Goal: Book appointment/travel/reservation

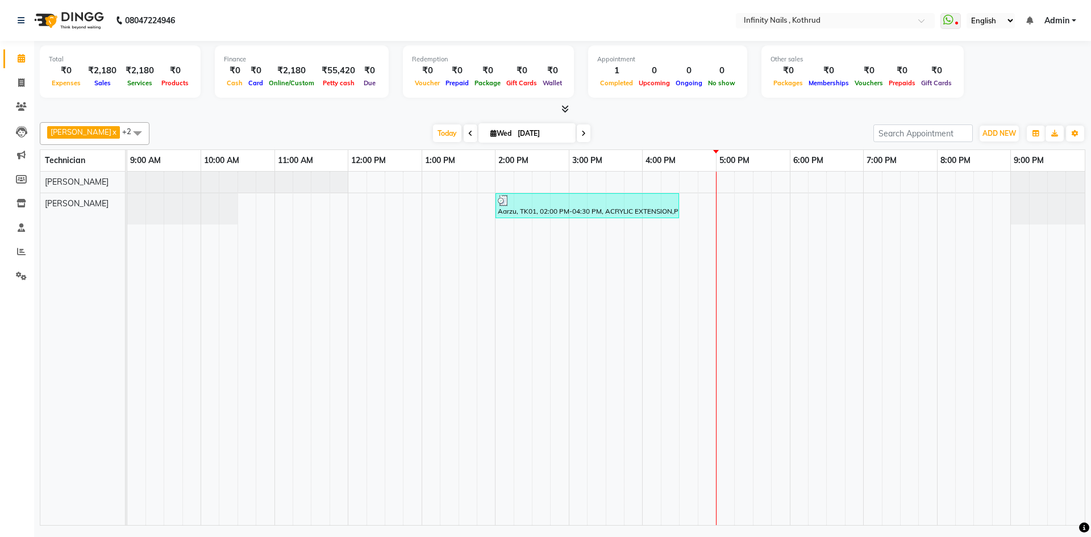
click at [720, 204] on div "Aarzu, TK01, 02:00 PM-04:30 PM, ACRYLIC EXTENSION,Per Fingure" at bounding box center [606, 349] width 958 height 354
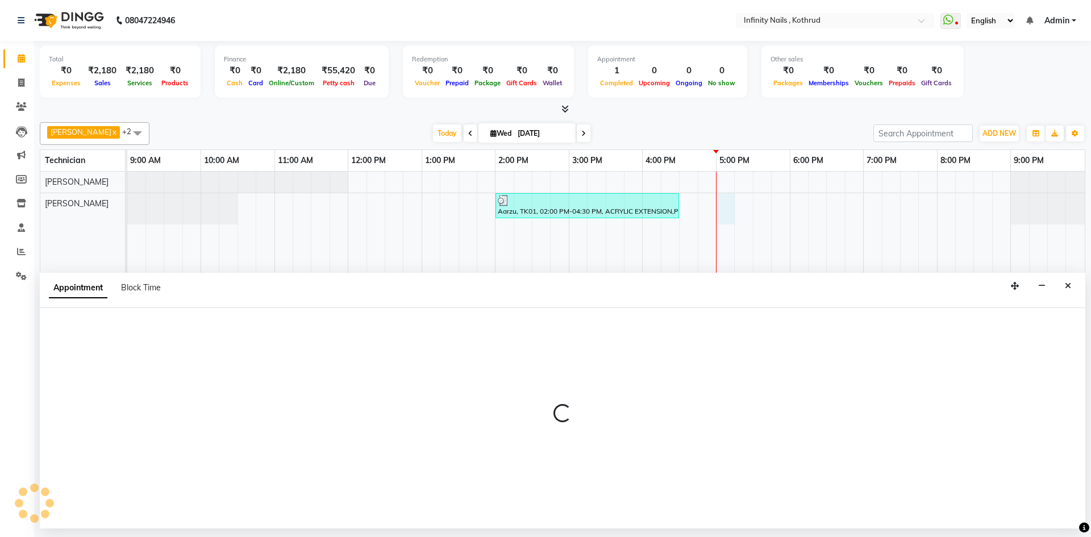
select select "85274"
select select "1020"
select select "tentative"
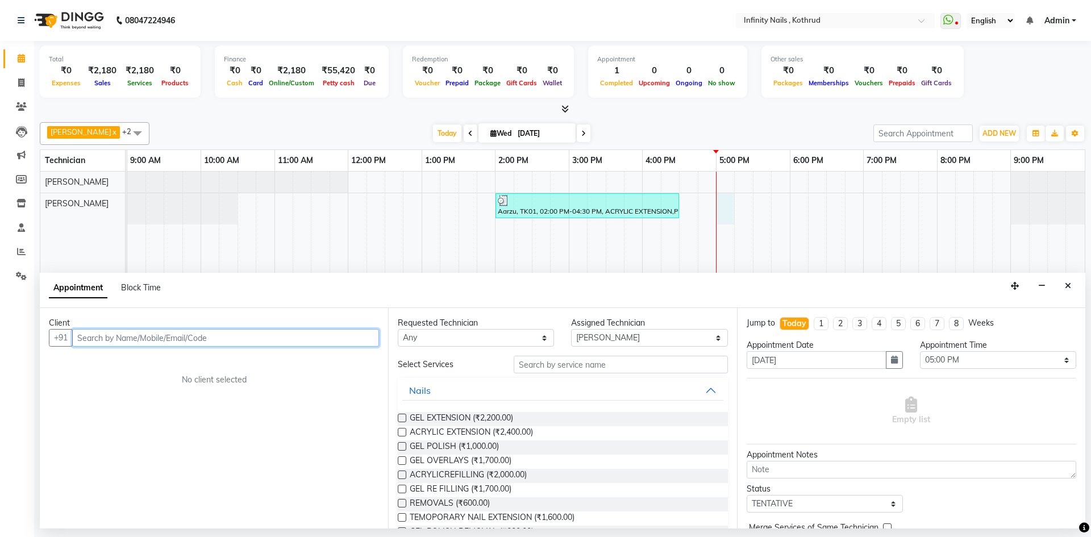
click at [246, 338] on input "text" at bounding box center [225, 338] width 307 height 18
type input "9028346949"
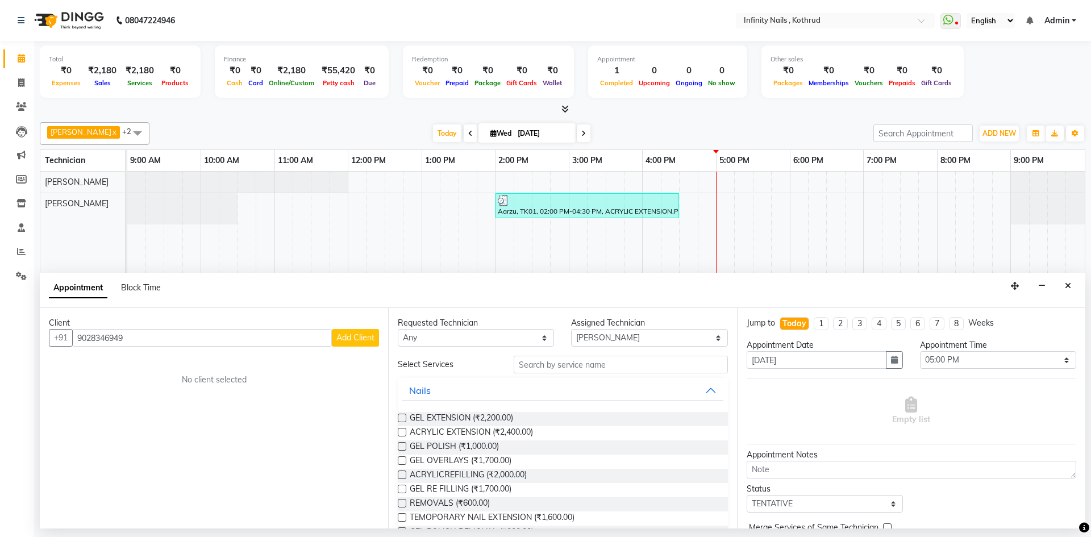
click at [353, 344] on button "Add Client" at bounding box center [355, 338] width 47 height 18
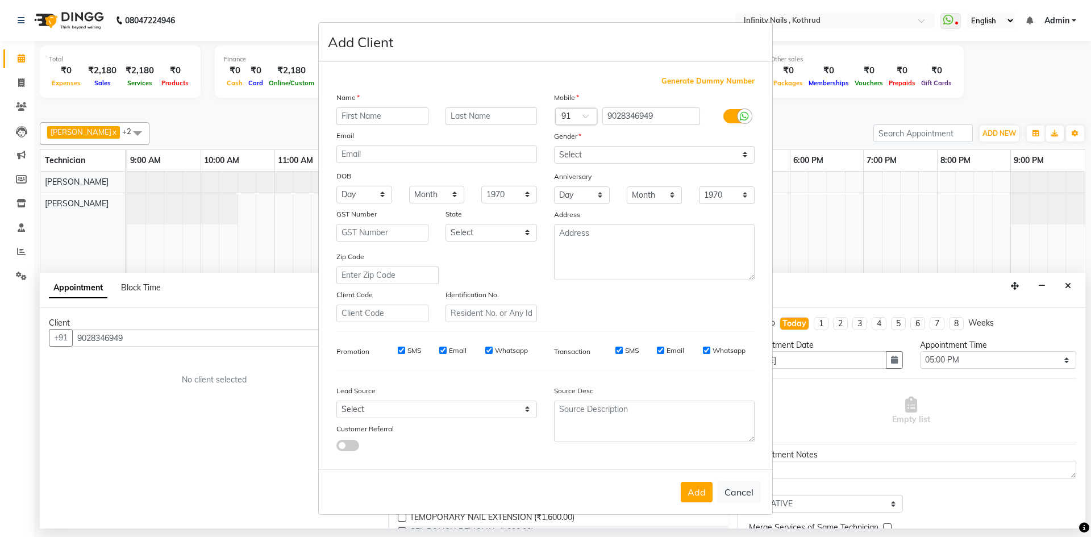
click at [384, 119] on input "text" at bounding box center [382, 116] width 92 height 18
type input "[PERSON_NAME]"
click at [454, 113] on input "text" at bounding box center [492, 116] width 92 height 18
type input "[PERSON_NAME]"
drag, startPoint x: 597, startPoint y: 151, endPoint x: 597, endPoint y: 160, distance: 9.1
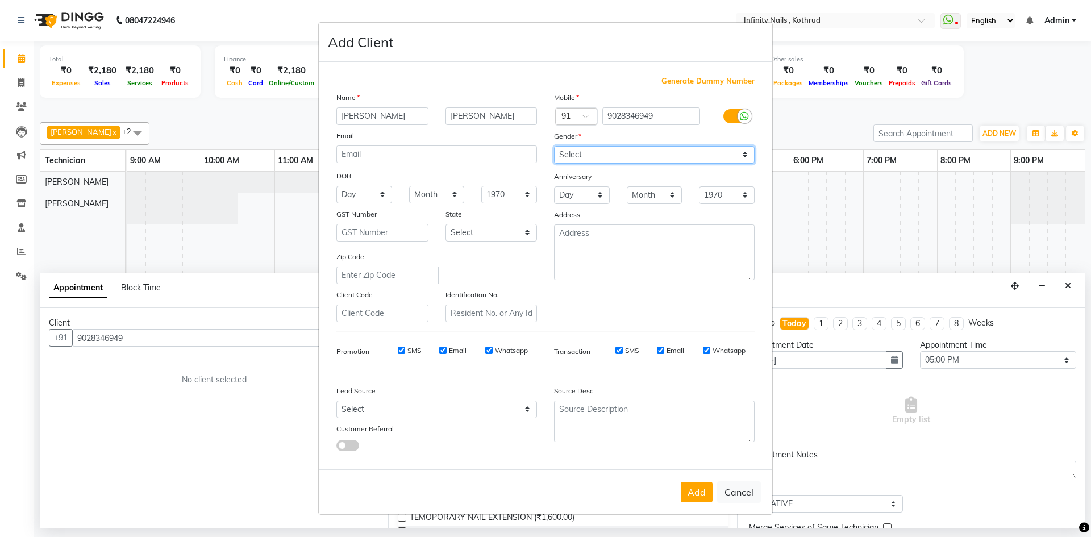
click at [597, 151] on select "Select [DEMOGRAPHIC_DATA] [DEMOGRAPHIC_DATA] Other Prefer Not To Say" at bounding box center [654, 155] width 201 height 18
select select "[DEMOGRAPHIC_DATA]"
click at [554, 146] on select "Select [DEMOGRAPHIC_DATA] [DEMOGRAPHIC_DATA] Other Prefer Not To Say" at bounding box center [654, 155] width 201 height 18
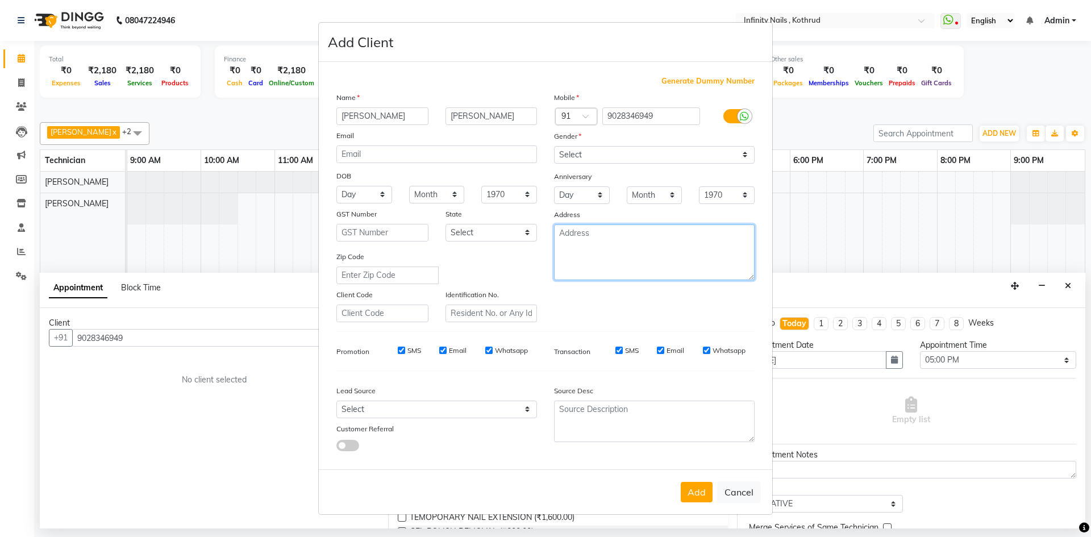
click at [604, 256] on textarea at bounding box center [654, 253] width 201 height 56
type textarea "Kothrud"
click at [493, 226] on select "Select [GEOGRAPHIC_DATA] [GEOGRAPHIC_DATA] [GEOGRAPHIC_DATA] [GEOGRAPHIC_DATA] …" at bounding box center [492, 233] width 92 height 18
select select "22"
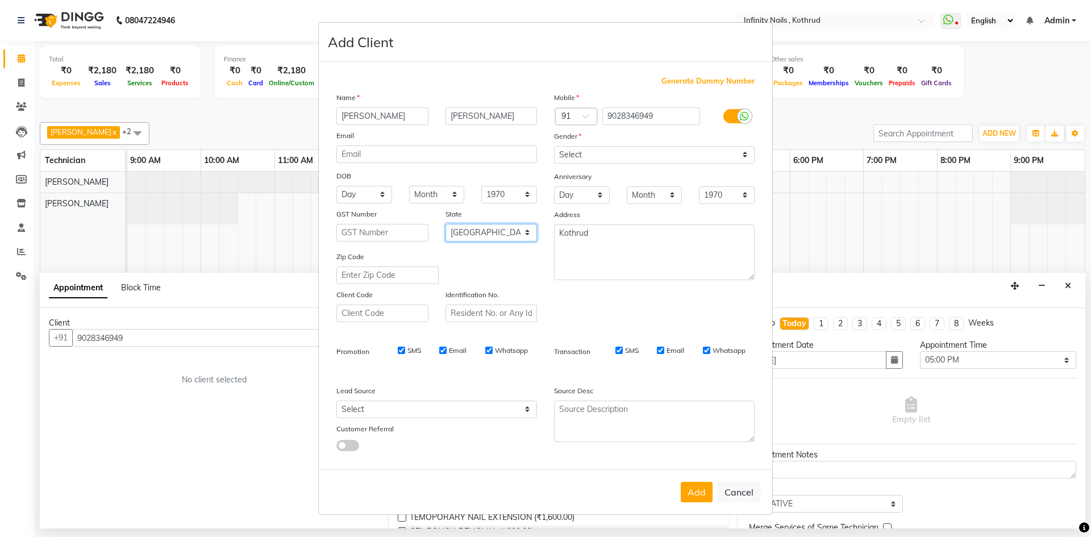
click at [446, 224] on select "Select [GEOGRAPHIC_DATA] [GEOGRAPHIC_DATA] [GEOGRAPHIC_DATA] [GEOGRAPHIC_DATA] …" at bounding box center [492, 233] width 92 height 18
click at [474, 407] on select "Select Walk-in Referral Internet Friend Word of Mouth Advertisement Facebook Ju…" at bounding box center [436, 410] width 201 height 18
select select "46982"
click at [336, 401] on select "Select Walk-in Referral Internet Friend Word of Mouth Advertisement Facebook Ju…" at bounding box center [436, 410] width 201 height 18
click at [693, 483] on button "Add" at bounding box center [697, 492] width 32 height 20
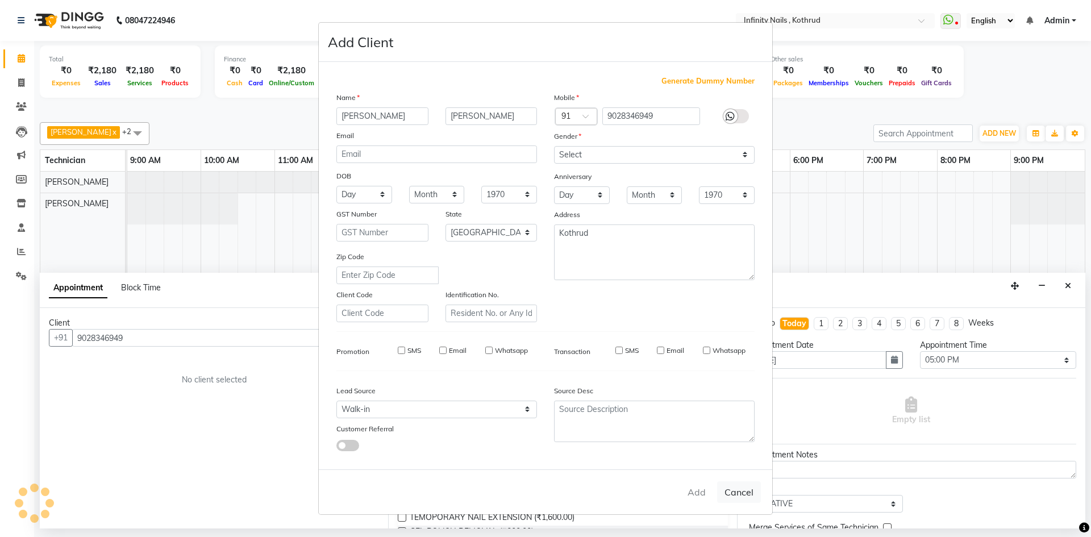
select select
select select "null"
select select
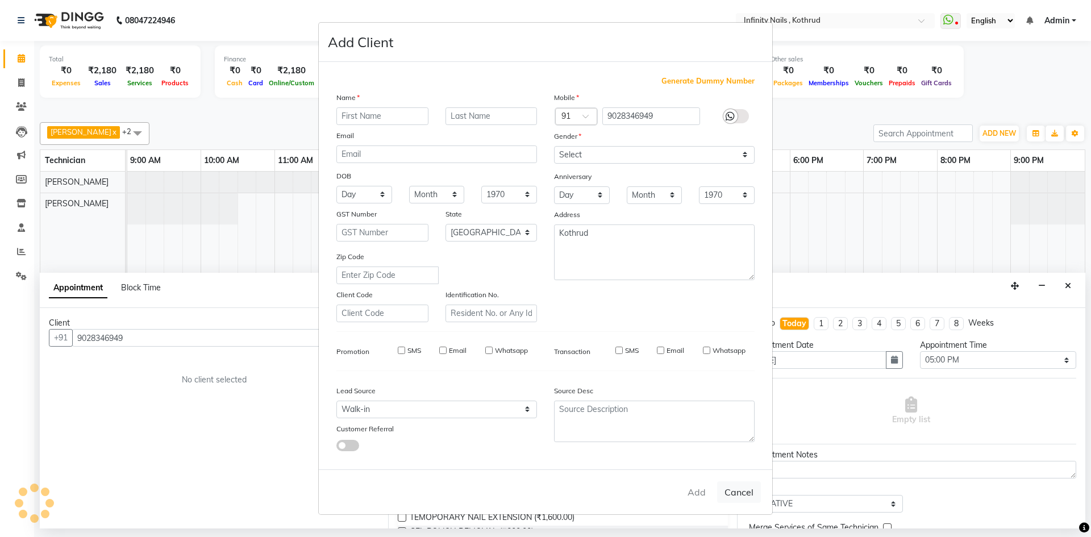
select select
checkbox input "false"
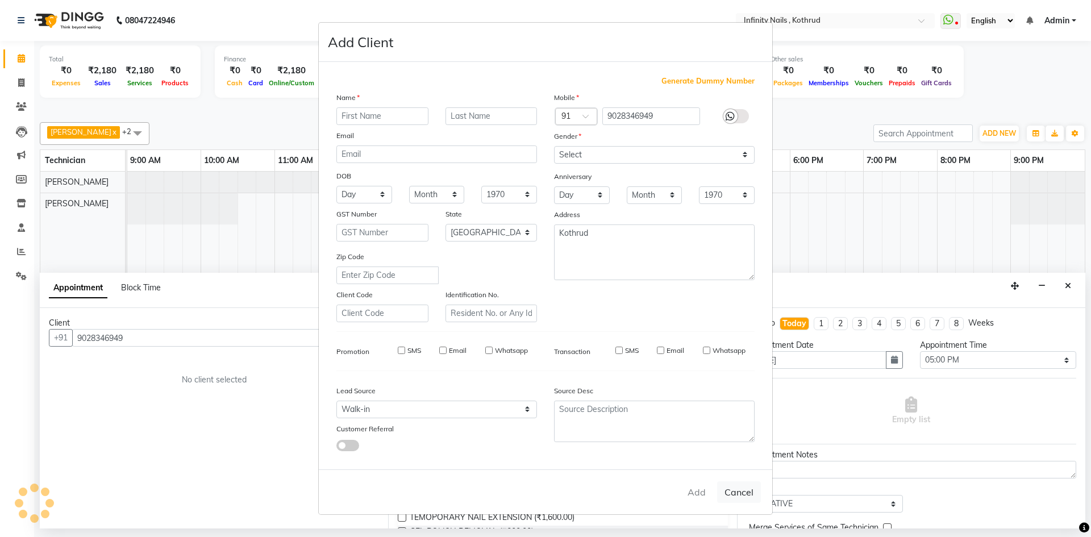
checkbox input "false"
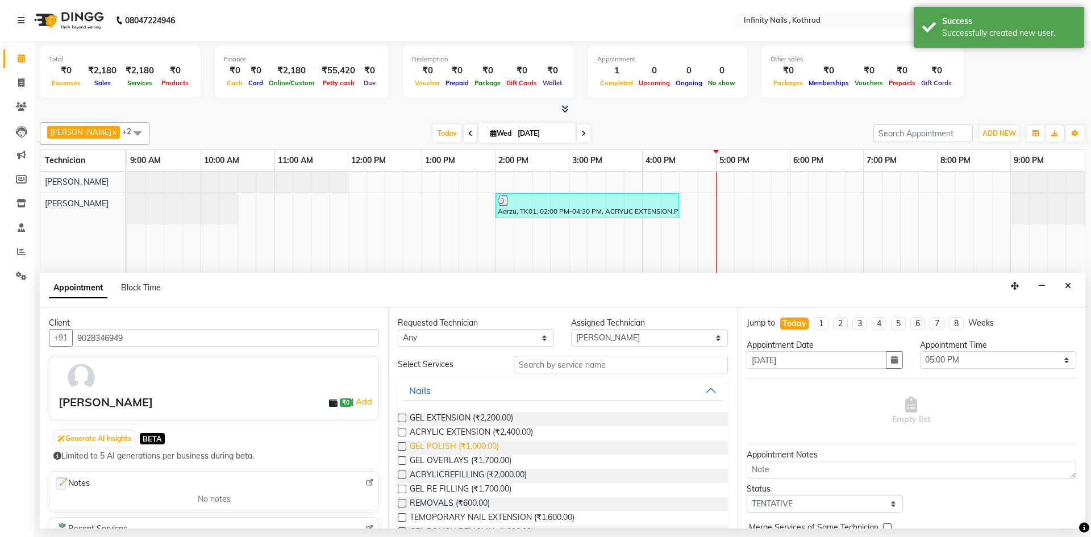
click at [437, 449] on span "GEL POLISH (₹1,000.00)" at bounding box center [454, 448] width 89 height 14
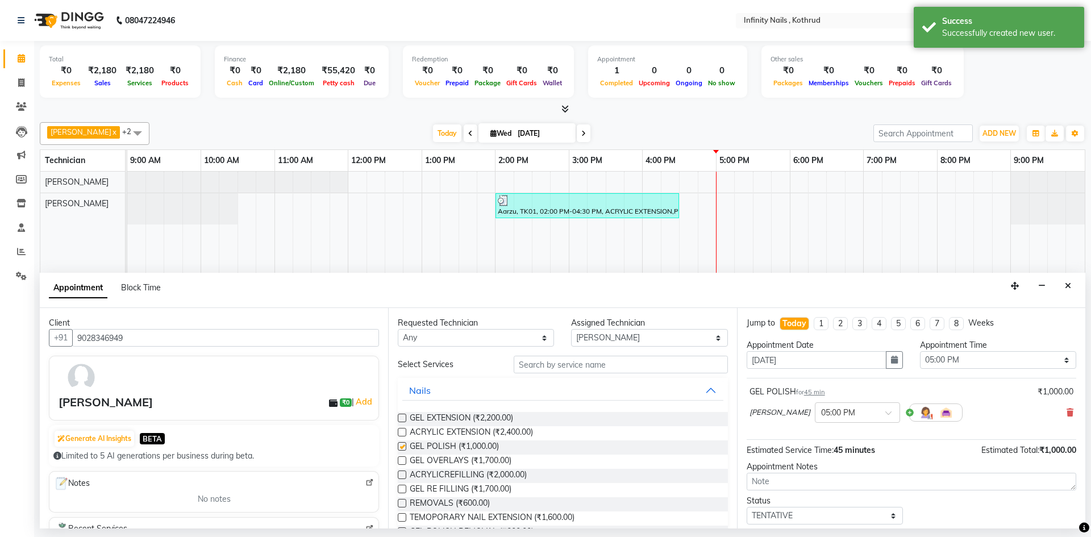
checkbox input "false"
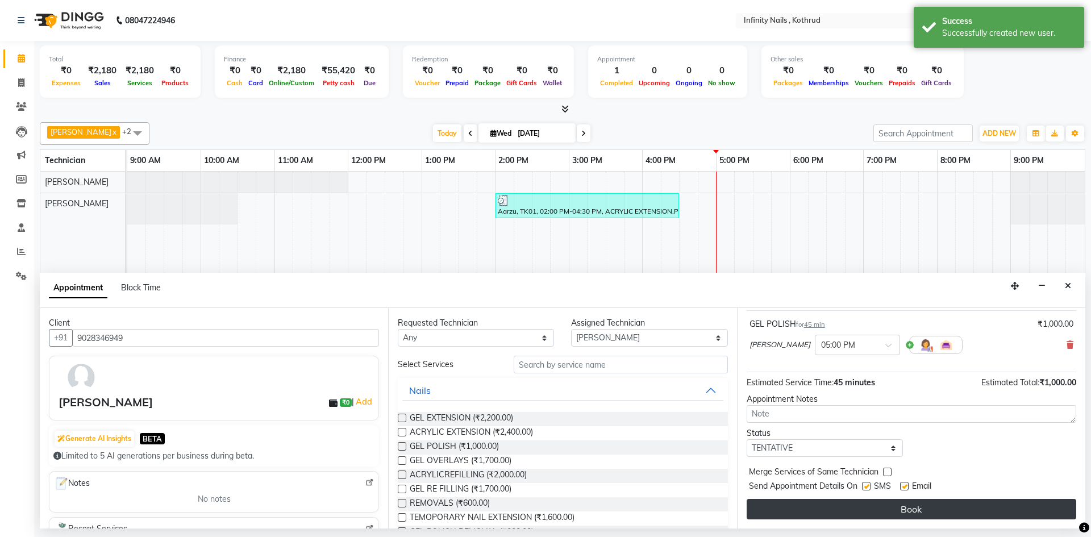
click at [952, 508] on button "Book" at bounding box center [912, 509] width 330 height 20
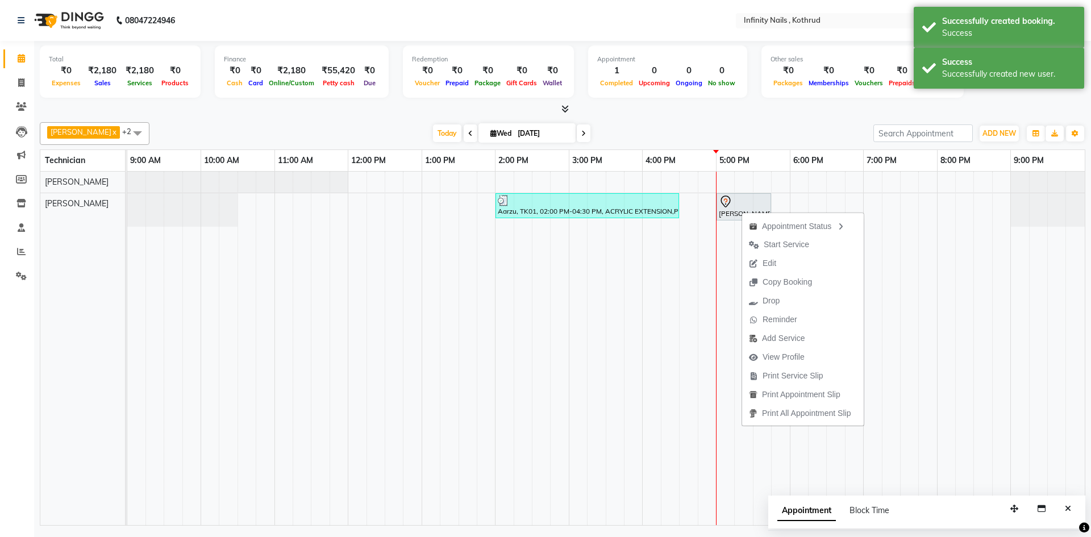
click at [796, 244] on span "Start Service" at bounding box center [786, 245] width 45 height 12
